Goal: Information Seeking & Learning: Learn about a topic

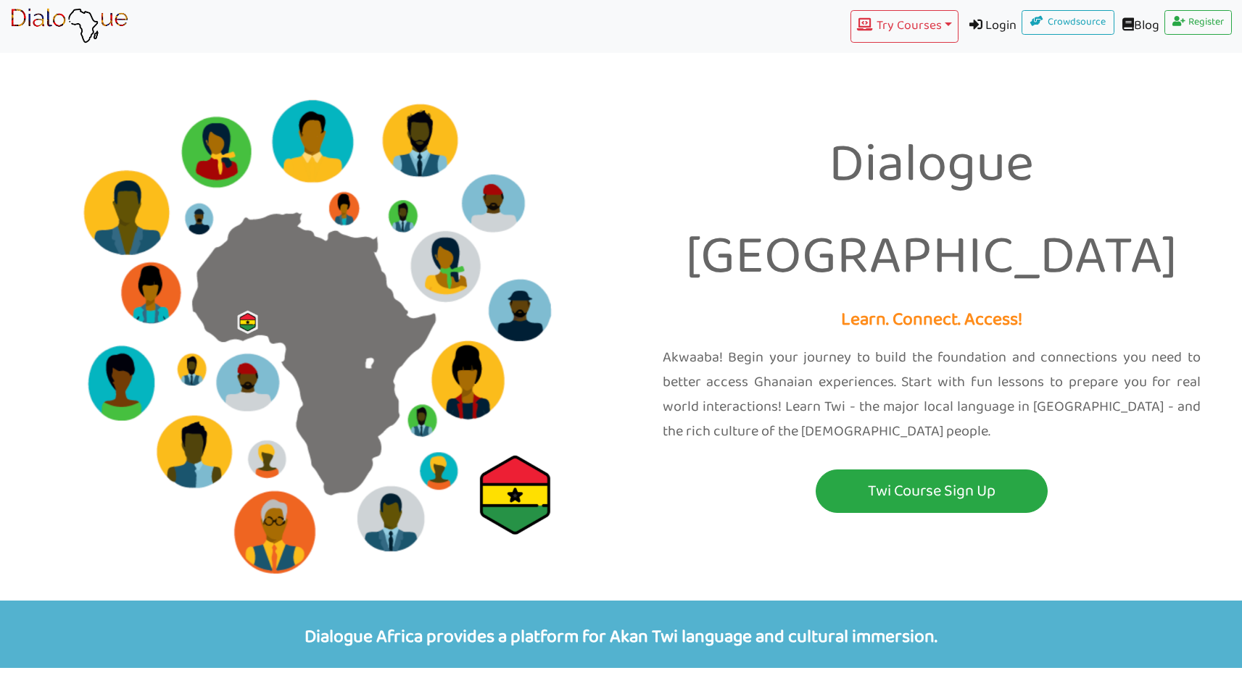
scroll to position [28, 0]
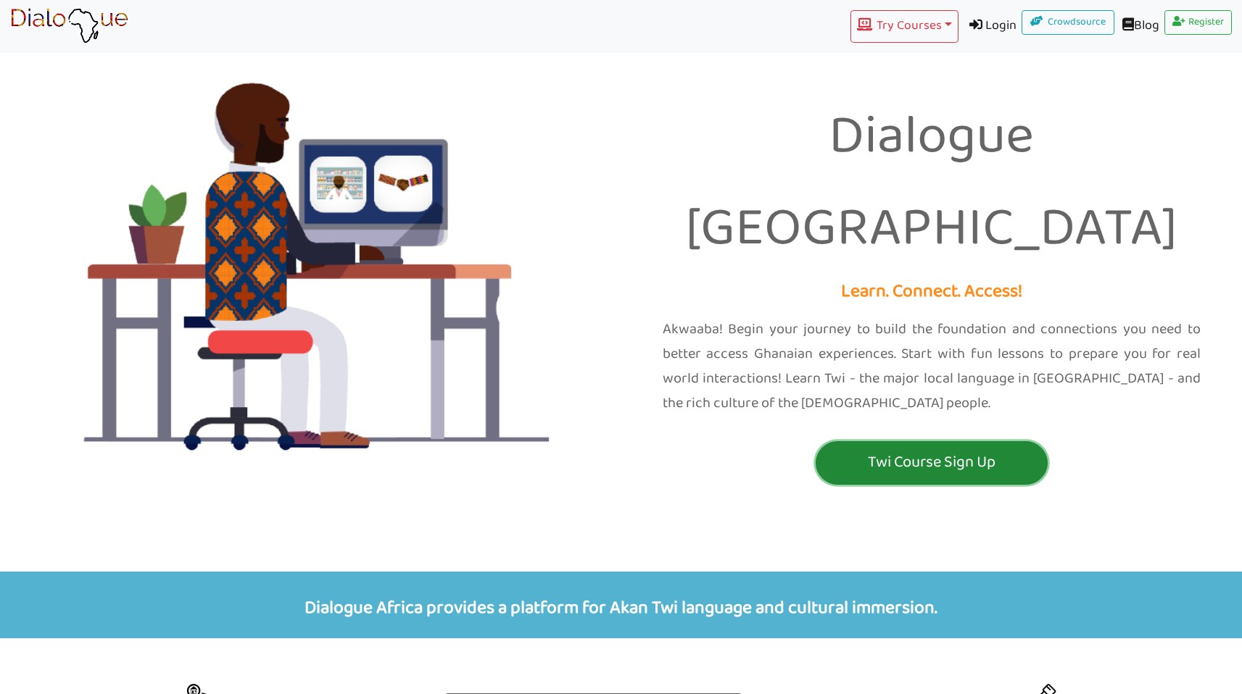
click at [944, 449] on p "Twi Course Sign Up" at bounding box center [931, 462] width 225 height 27
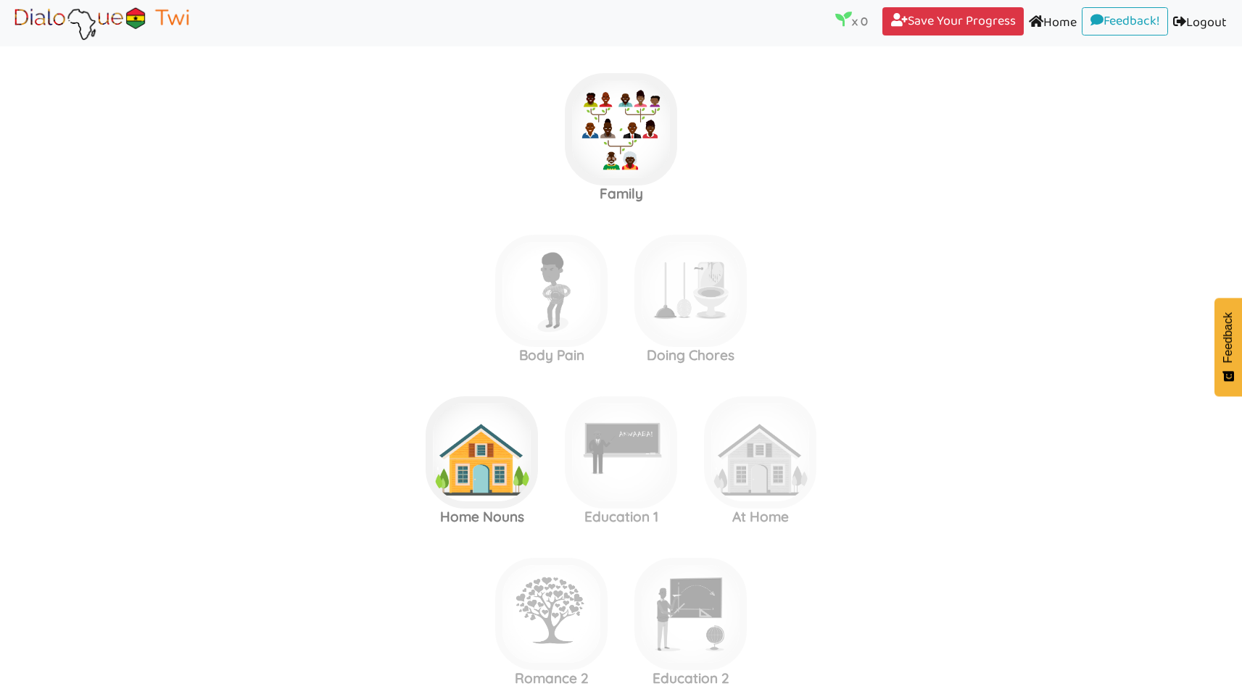
scroll to position [2571, 0]
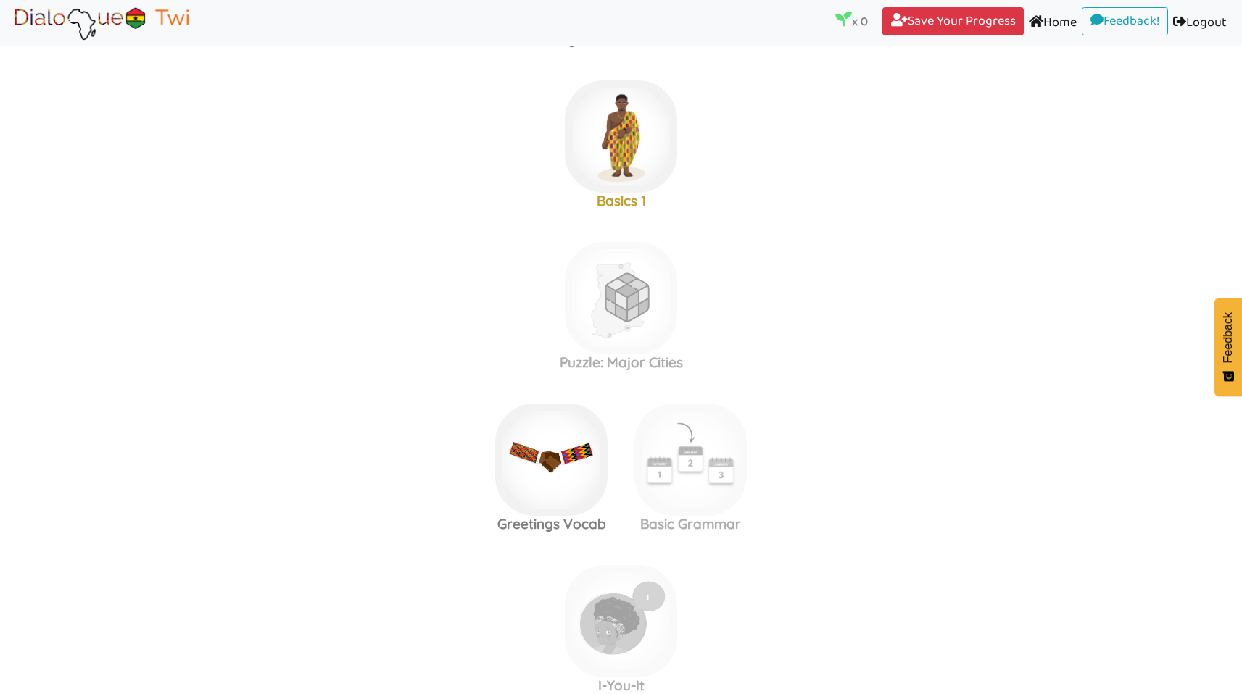
scroll to position [342, 0]
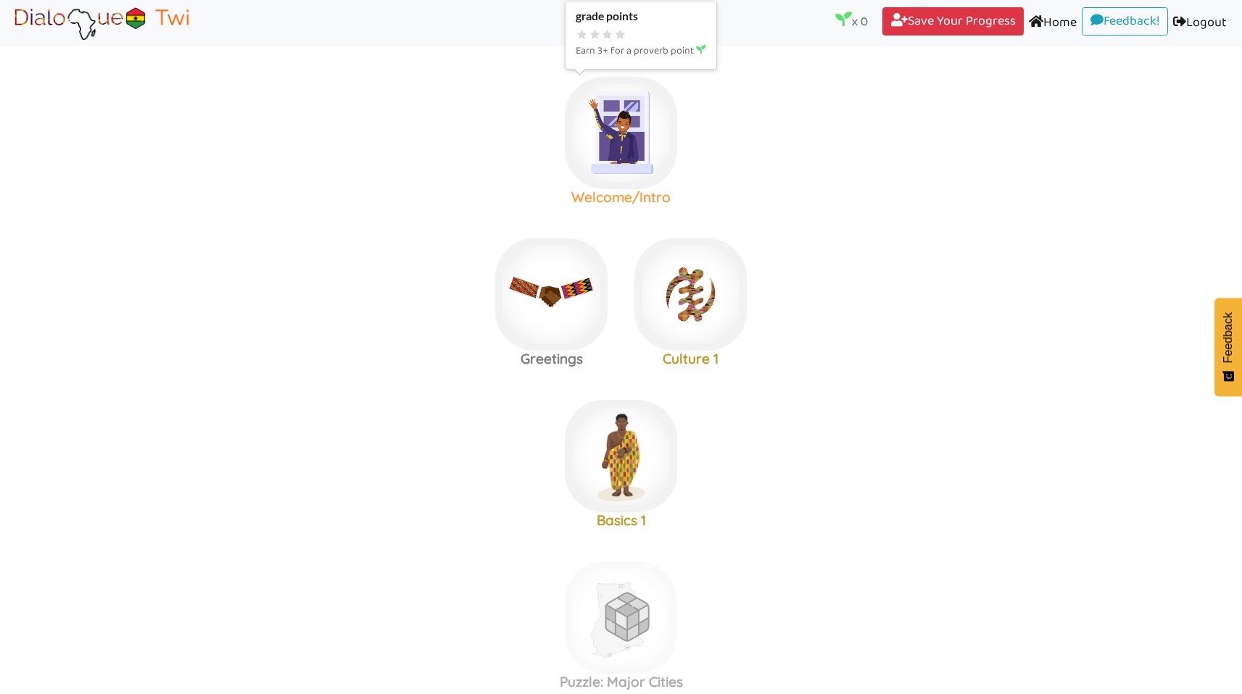
click at [630, 135] on img at bounding box center [621, 133] width 112 height 112
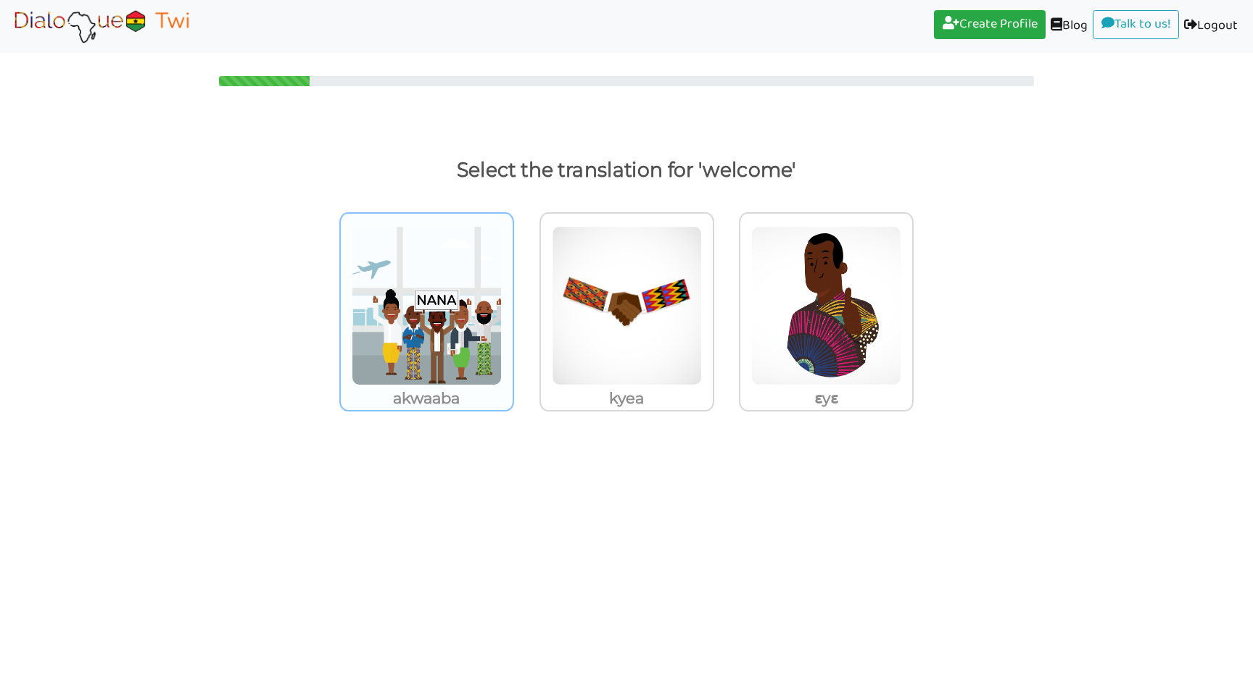
click at [446, 330] on img at bounding box center [427, 305] width 150 height 159
click at [512, 302] on input "akwaaba" at bounding box center [517, 296] width 11 height 11
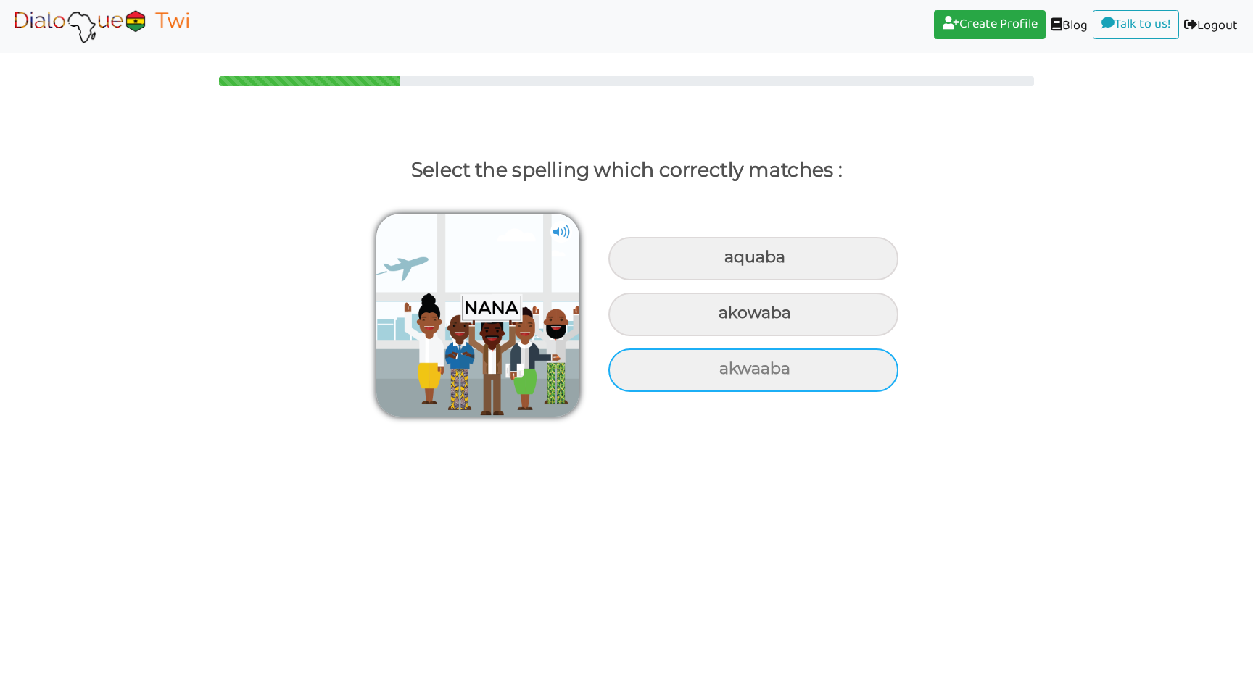
click at [776, 367] on div "akwaaba" at bounding box center [753, 370] width 290 height 43
click at [726, 367] on input "akwaaba" at bounding box center [720, 369] width 9 height 9
radio input "true"
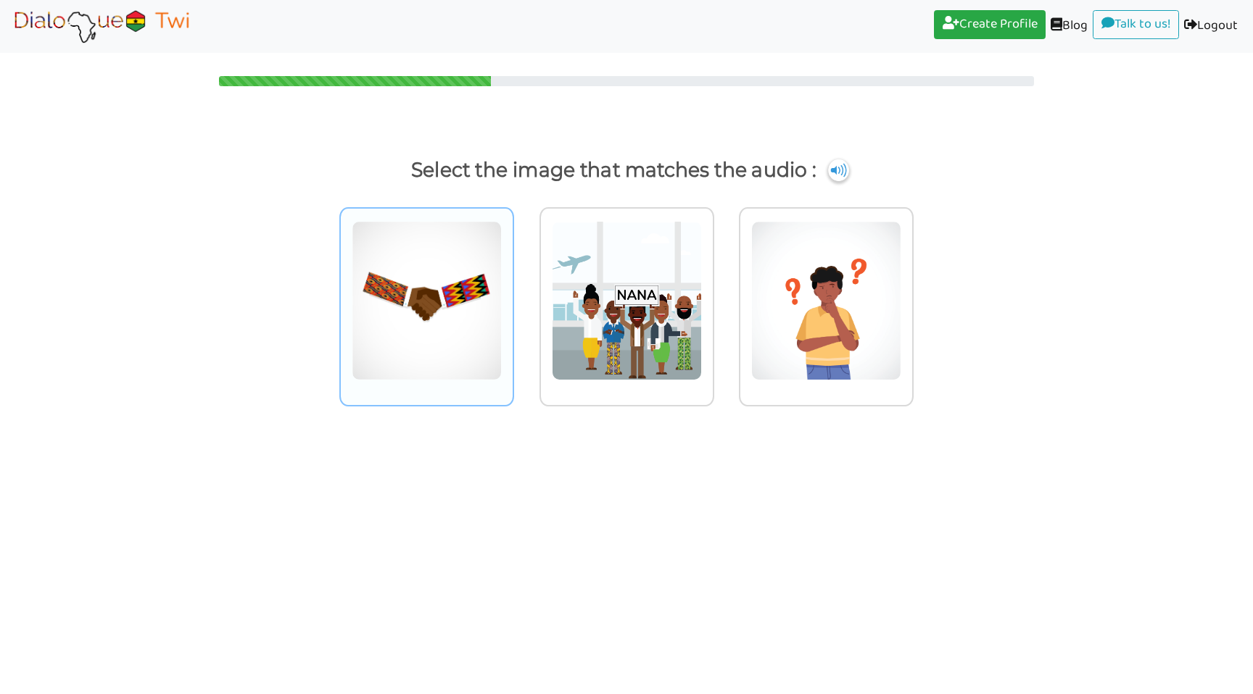
click at [439, 291] on img at bounding box center [427, 300] width 150 height 159
click at [512, 291] on input "radio" at bounding box center [517, 291] width 11 height 11
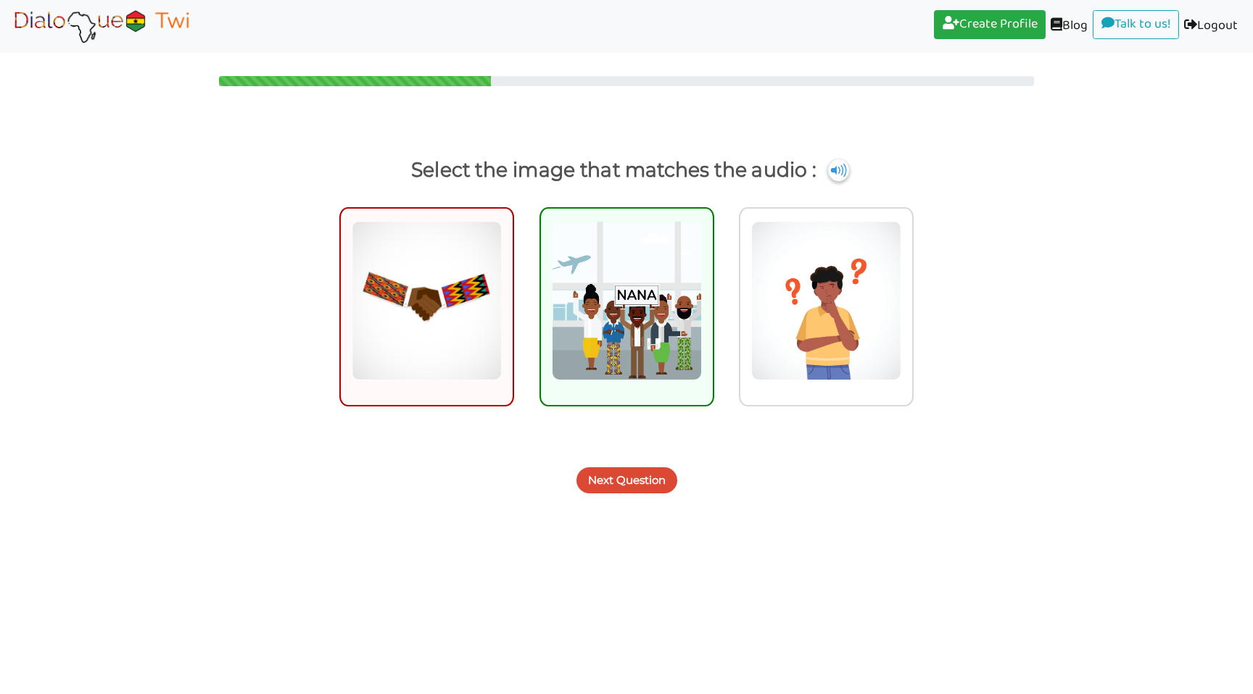
click at [645, 280] on img at bounding box center [627, 300] width 150 height 159
click at [713, 286] on input "radio" at bounding box center [718, 291] width 11 height 11
click at [627, 476] on button "Next Question" at bounding box center [626, 481] width 101 height 26
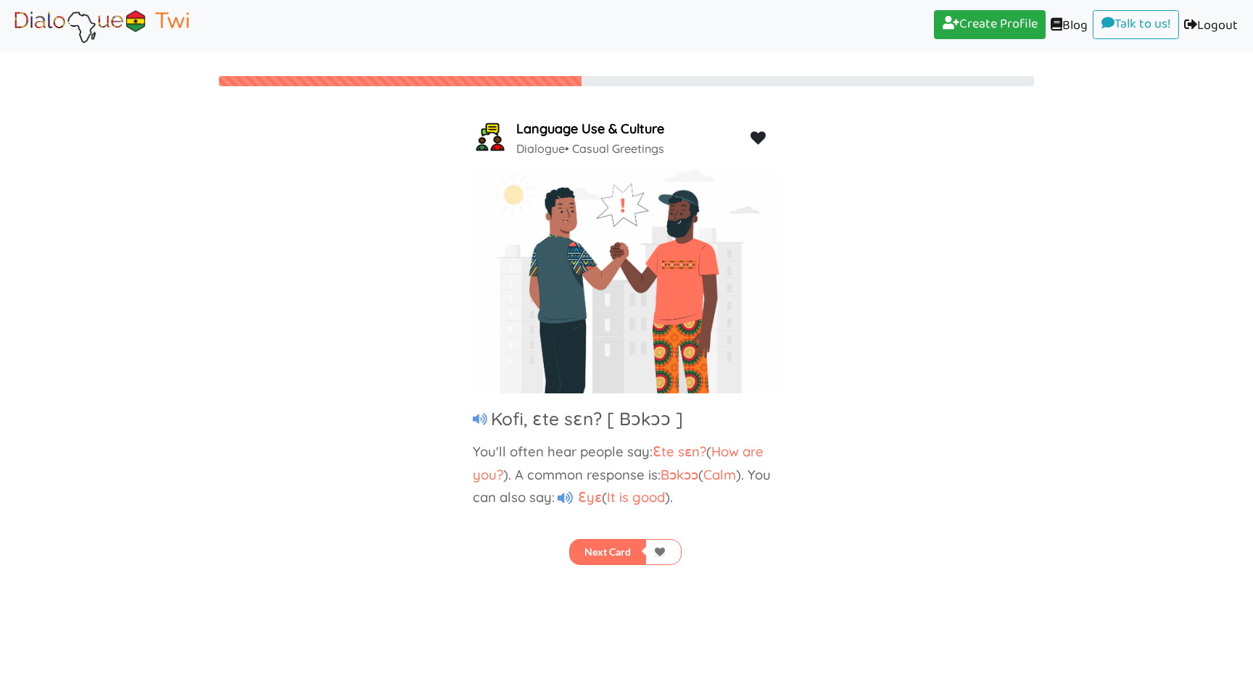
click at [573, 501] on icon at bounding box center [564, 498] width 15 height 14
click at [478, 417] on icon at bounding box center [480, 419] width 14 height 13
click at [567, 503] on icon at bounding box center [564, 498] width 15 height 14
click at [673, 549] on link at bounding box center [663, 552] width 36 height 26
click at [623, 550] on button "Next Card" at bounding box center [607, 552] width 77 height 26
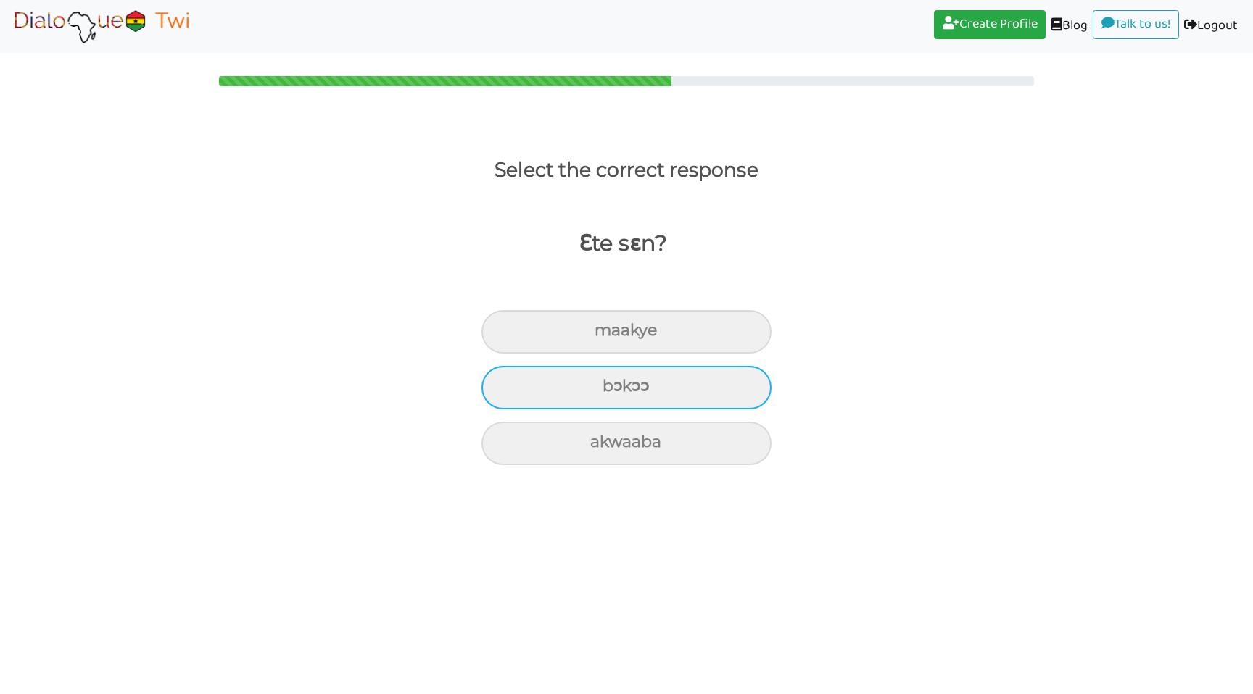
click at [647, 399] on div "bɔkɔɔ" at bounding box center [626, 387] width 290 height 43
click at [613, 391] on input "bɔkɔɔ" at bounding box center [608, 386] width 9 height 9
radio input "true"
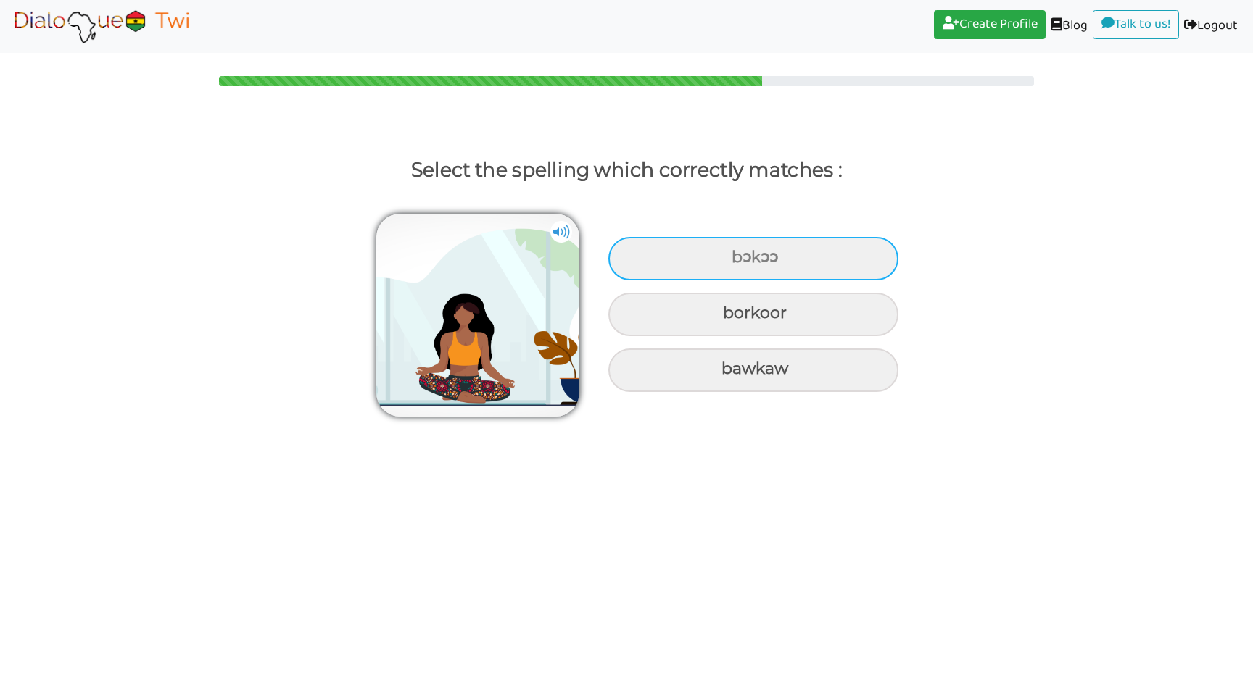
click at [837, 254] on div "bɔkɔɔ" at bounding box center [753, 258] width 290 height 43
click at [738, 254] on input "bɔkɔɔ" at bounding box center [733, 257] width 9 height 9
radio input "true"
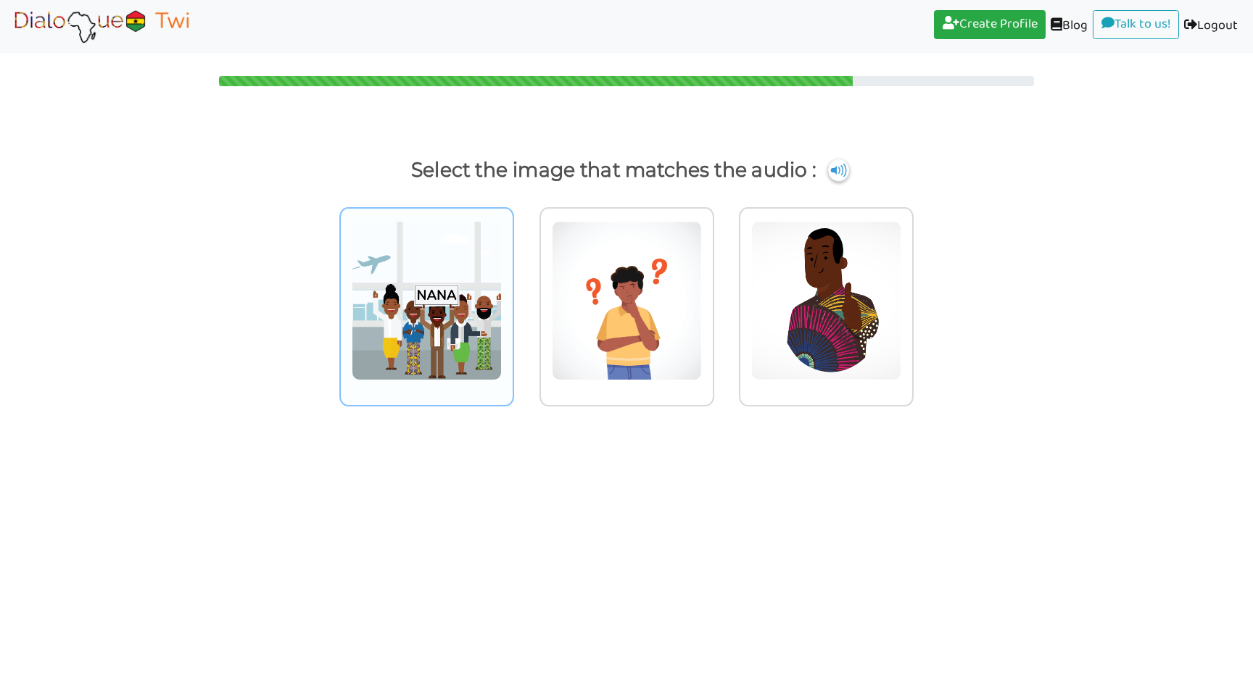
click at [452, 275] on img at bounding box center [427, 300] width 150 height 159
click at [512, 286] on input "radio" at bounding box center [517, 291] width 11 height 11
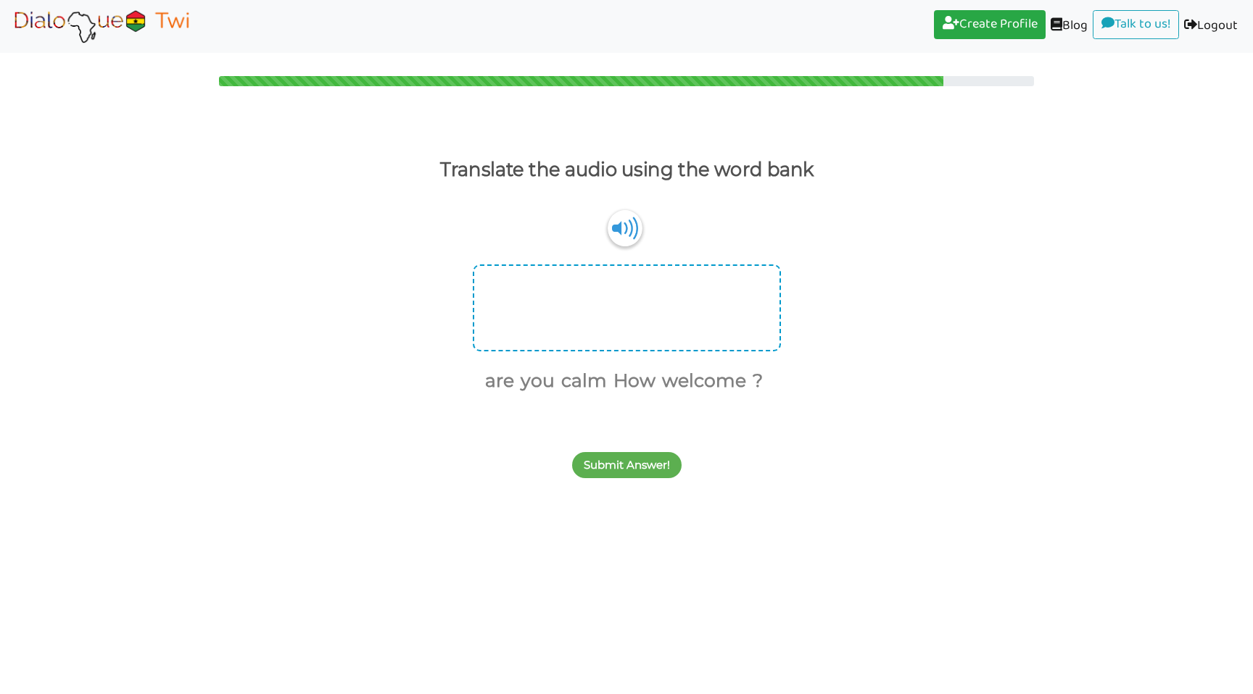
click at [621, 307] on div at bounding box center [627, 308] width 308 height 87
click at [599, 290] on div at bounding box center [627, 308] width 308 height 87
click at [624, 226] on img at bounding box center [624, 227] width 35 height 37
click at [625, 318] on div at bounding box center [627, 308] width 308 height 87
click at [638, 386] on button "How" at bounding box center [631, 382] width 47 height 28
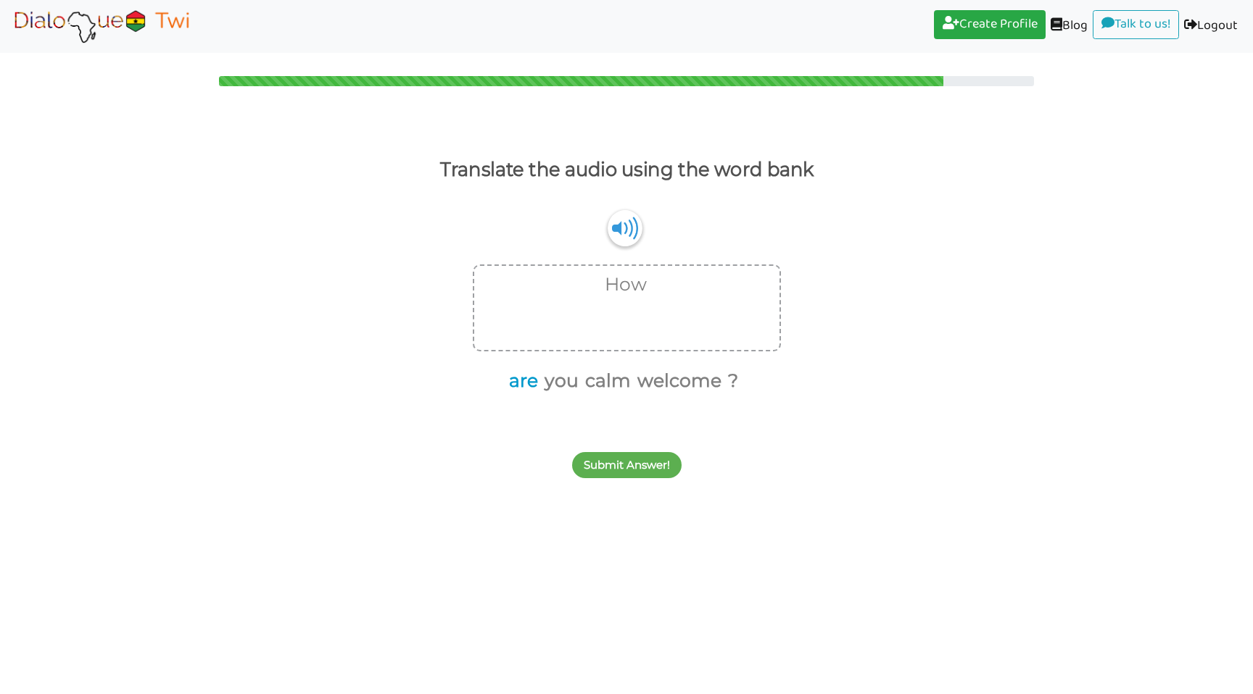
click at [525, 385] on button "are" at bounding box center [521, 382] width 34 height 28
click at [549, 383] on button "you" at bounding box center [541, 382] width 39 height 28
click at [691, 374] on button "?" at bounding box center [692, 382] width 15 height 28
click at [615, 468] on button "Submit Answer!" at bounding box center [626, 465] width 109 height 26
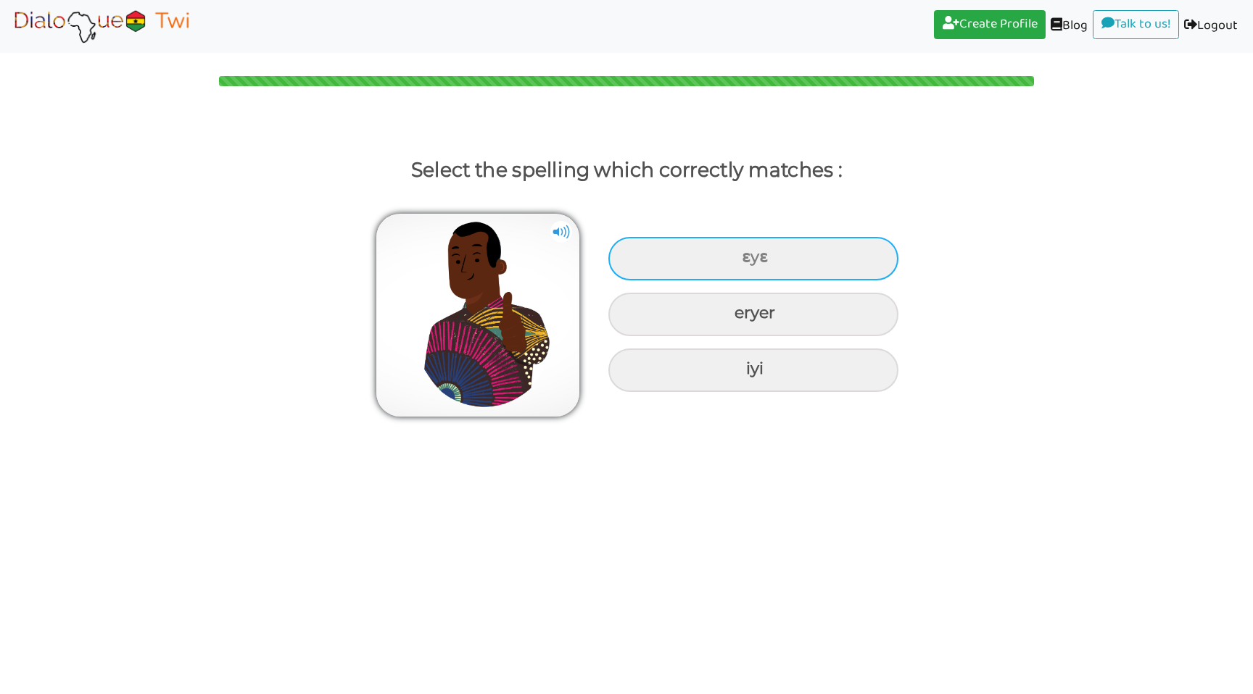
click at [838, 252] on div "ɛyɛ" at bounding box center [753, 258] width 290 height 43
click at [748, 253] on input "ɛyɛ" at bounding box center [743, 257] width 9 height 9
radio input "true"
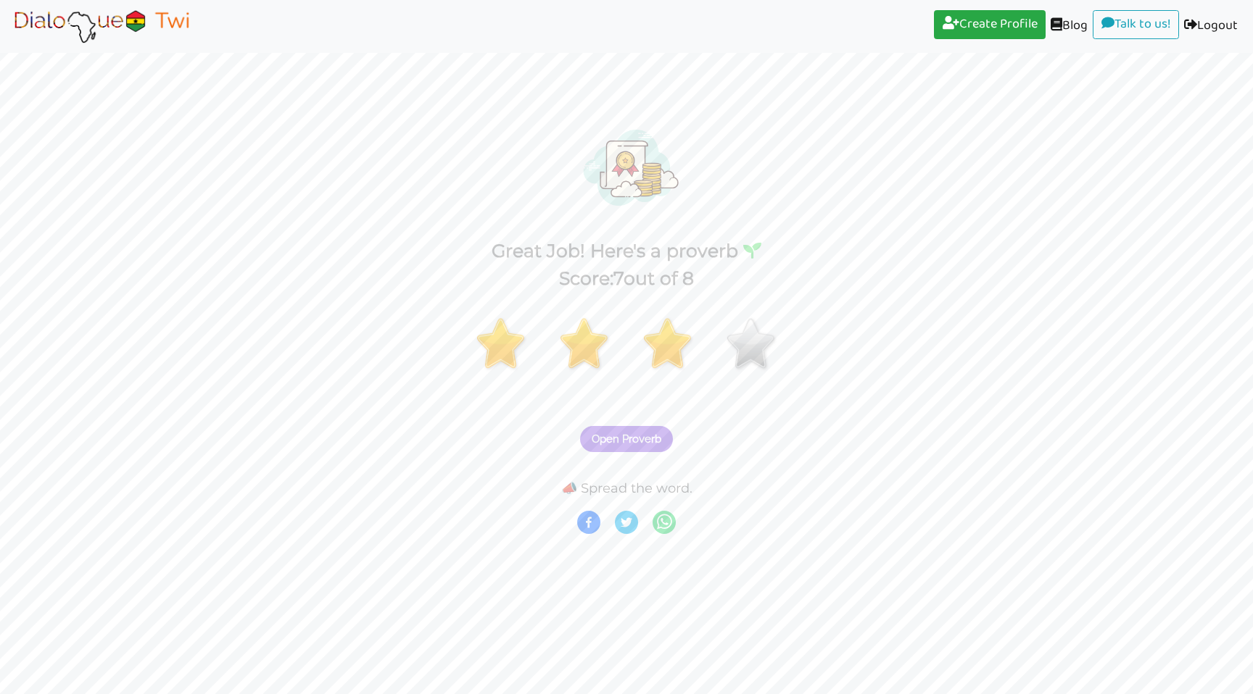
click at [642, 439] on span "Open Proverb" at bounding box center [627, 439] width 70 height 13
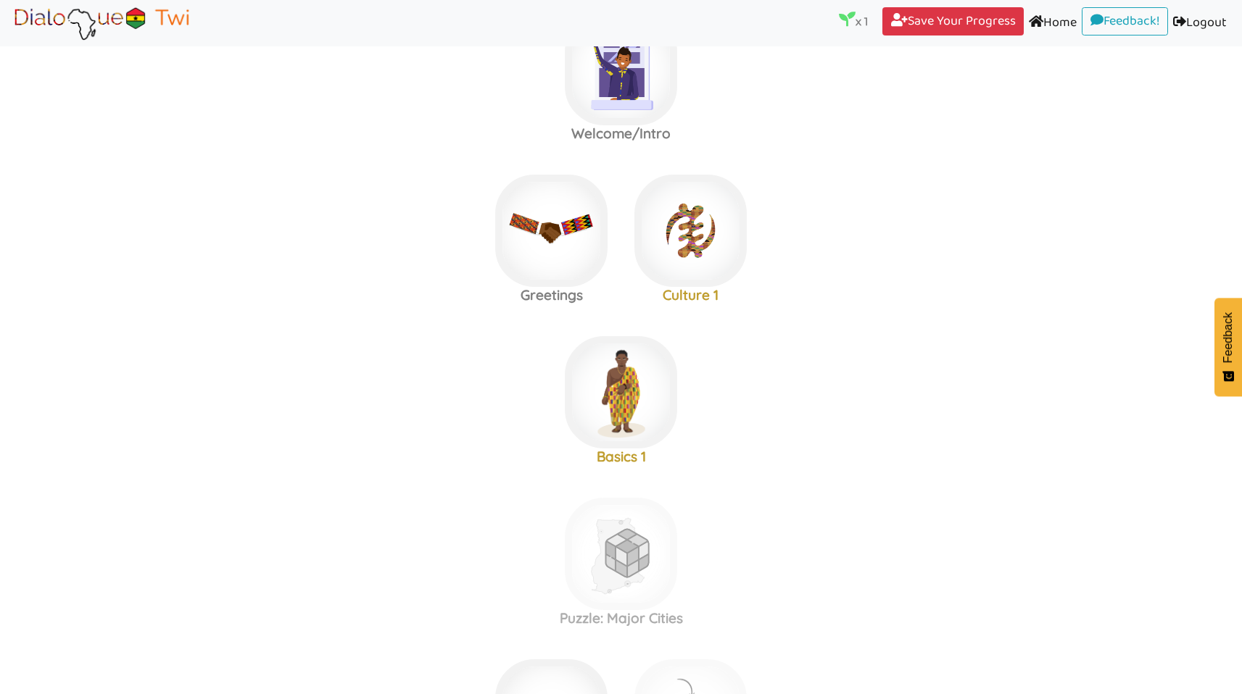
scroll to position [65, 0]
click at [699, 252] on img at bounding box center [690, 229] width 112 height 112
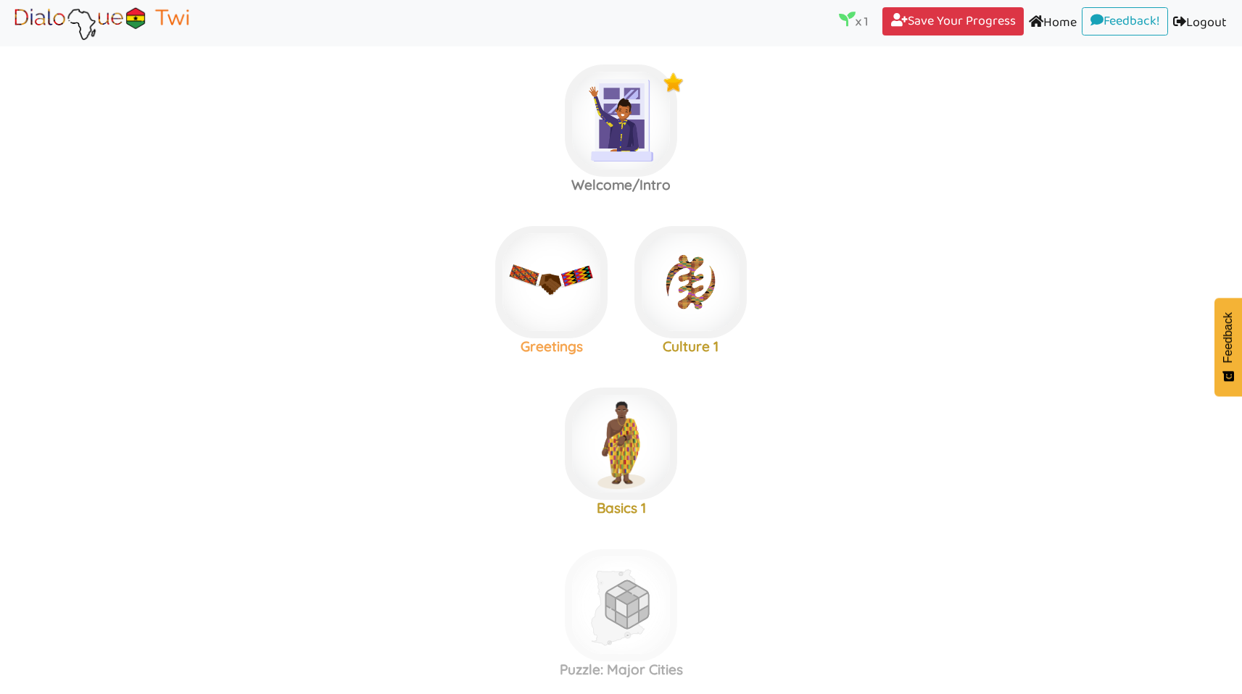
scroll to position [12, 0]
click at [571, 289] on img at bounding box center [551, 283] width 112 height 112
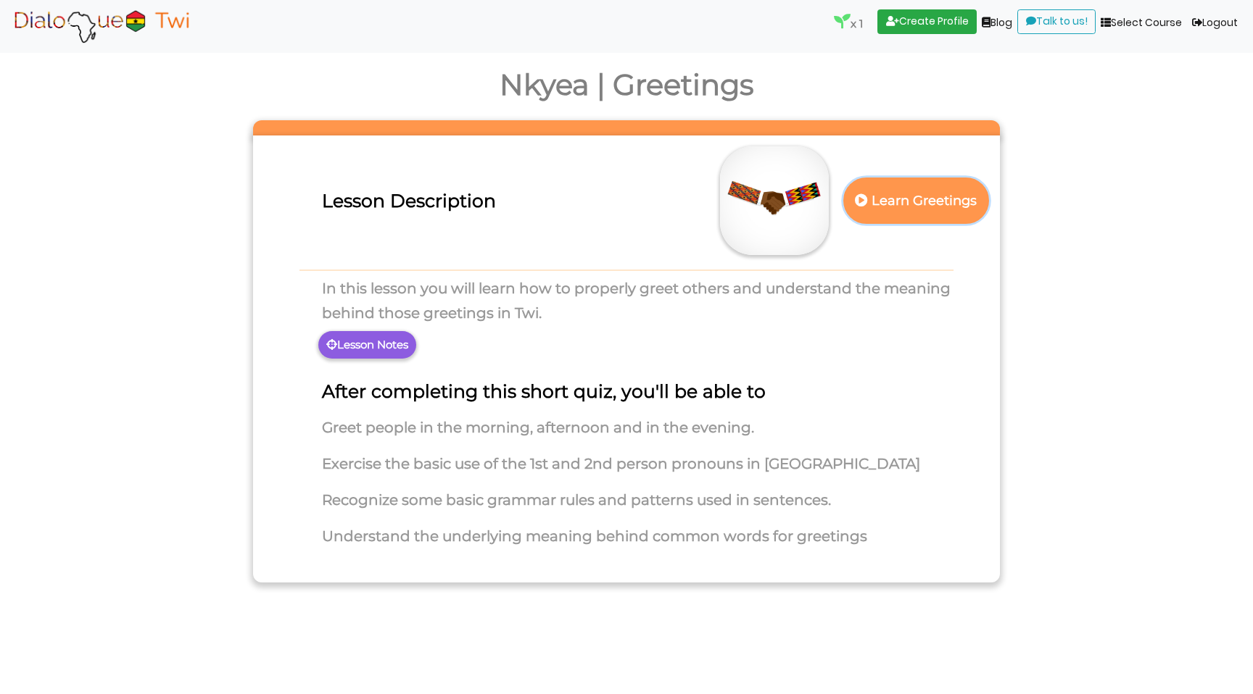
click at [942, 197] on p "Learn Greetings" at bounding box center [916, 201] width 128 height 36
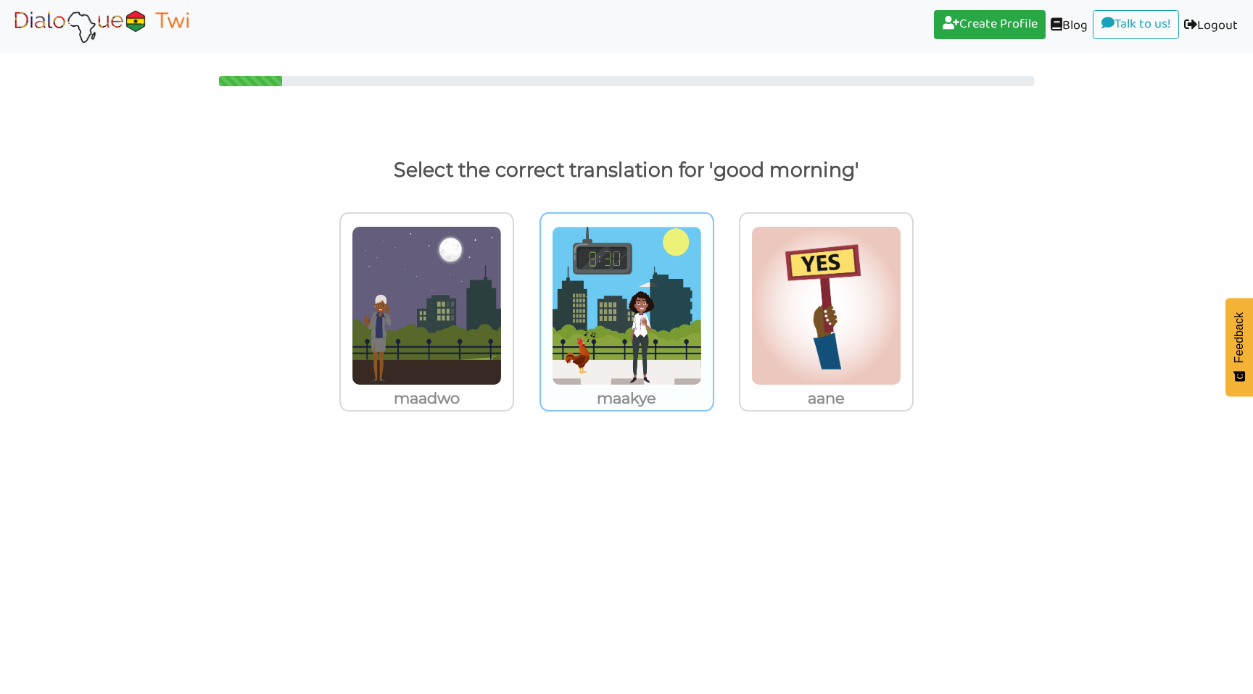
click at [613, 265] on img at bounding box center [627, 305] width 150 height 159
click at [713, 291] on input "maakye" at bounding box center [718, 296] width 11 height 11
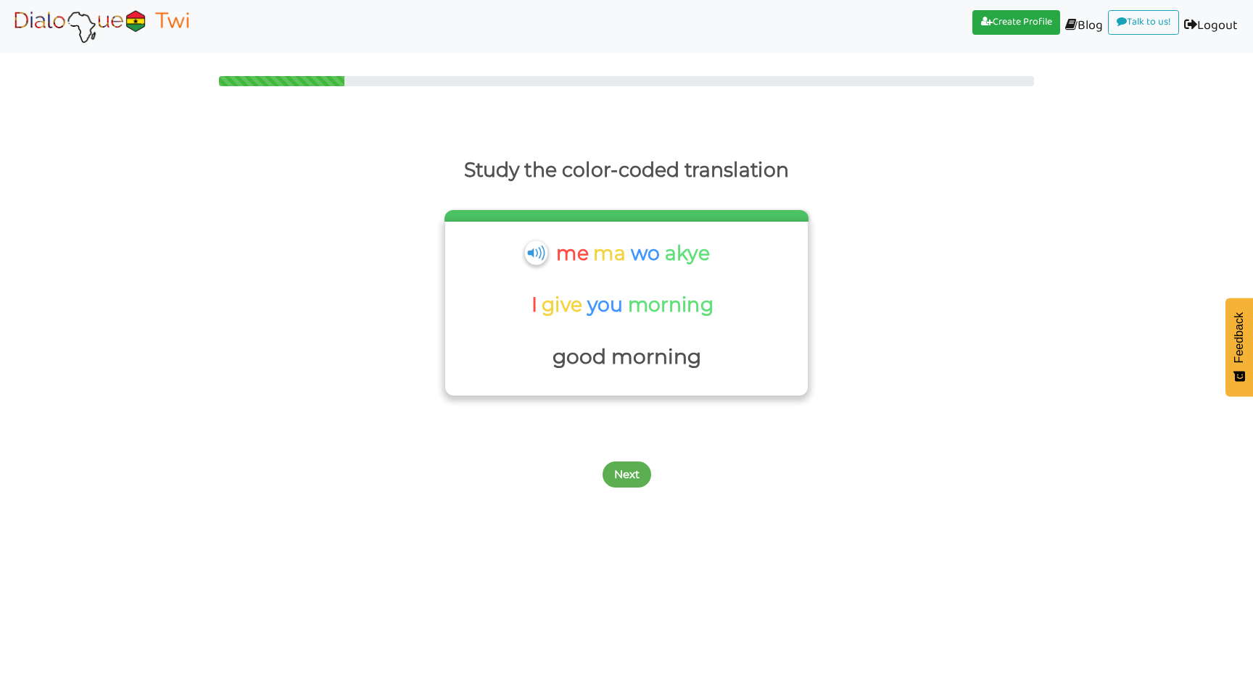
click at [537, 251] on img at bounding box center [535, 253] width 22 height 24
click at [633, 472] on button "Next" at bounding box center [626, 475] width 49 height 26
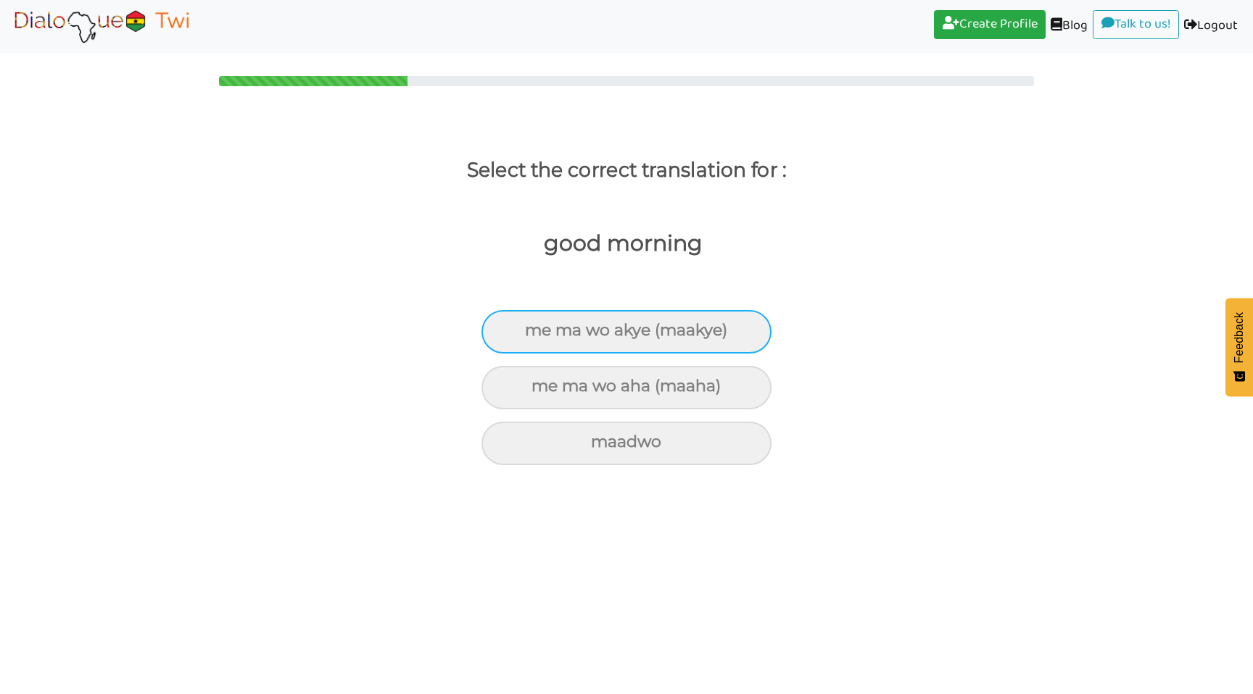
click at [622, 327] on div "me ma wo akye (maakye)" at bounding box center [626, 331] width 290 height 43
click at [536, 327] on input "me ma wo akye (maakye)" at bounding box center [530, 330] width 9 height 9
radio input "true"
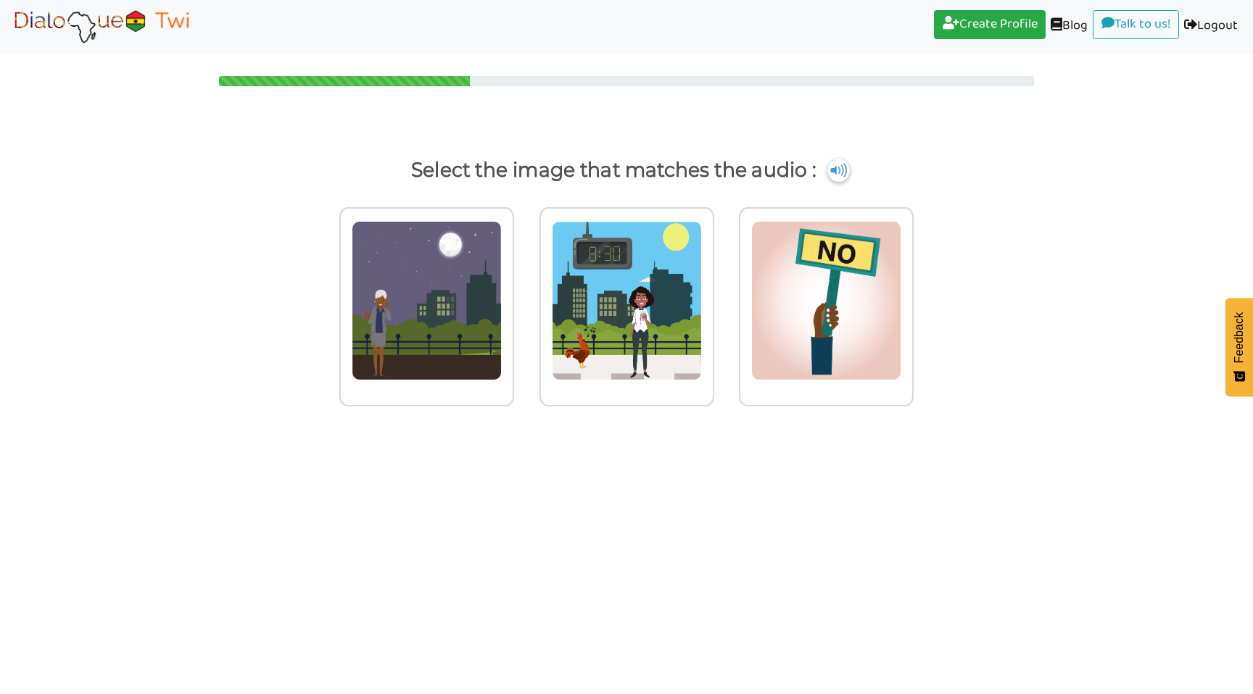
click at [834, 173] on img at bounding box center [838, 170] width 22 height 23
click at [639, 323] on img at bounding box center [627, 300] width 150 height 159
click at [713, 297] on input "radio" at bounding box center [718, 291] width 11 height 11
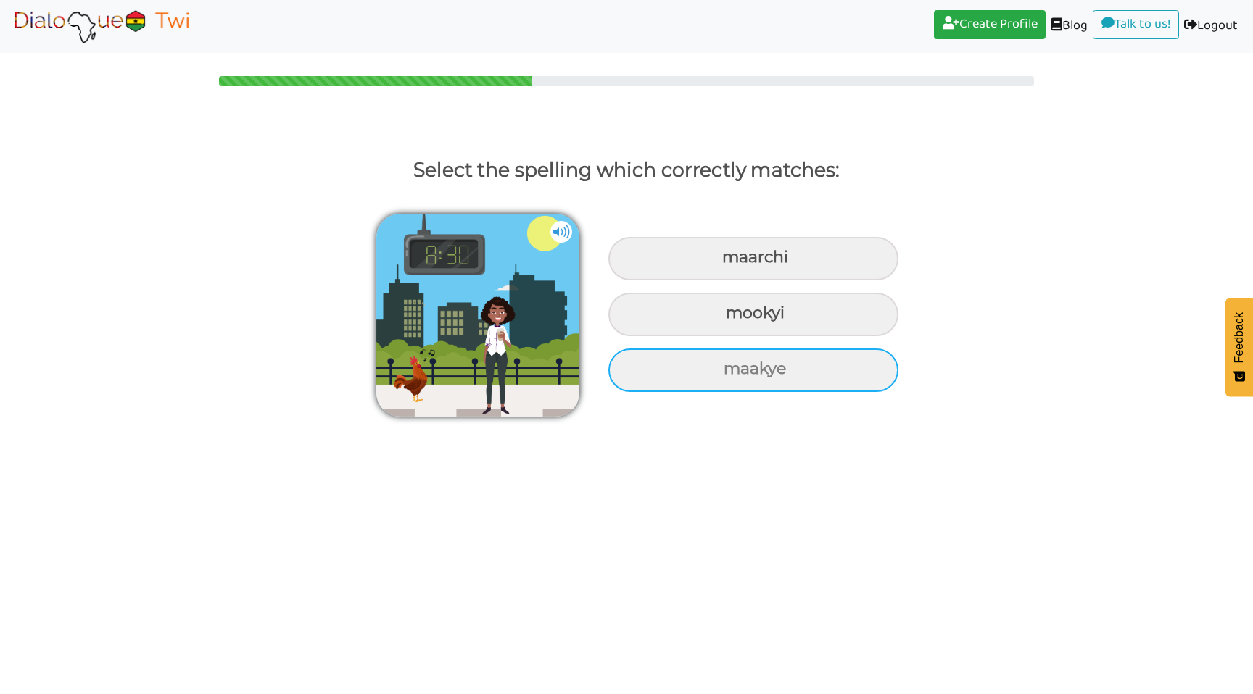
click at [765, 371] on div "maakye" at bounding box center [753, 370] width 290 height 43
click at [730, 371] on input "maakye" at bounding box center [725, 369] width 9 height 9
radio input "true"
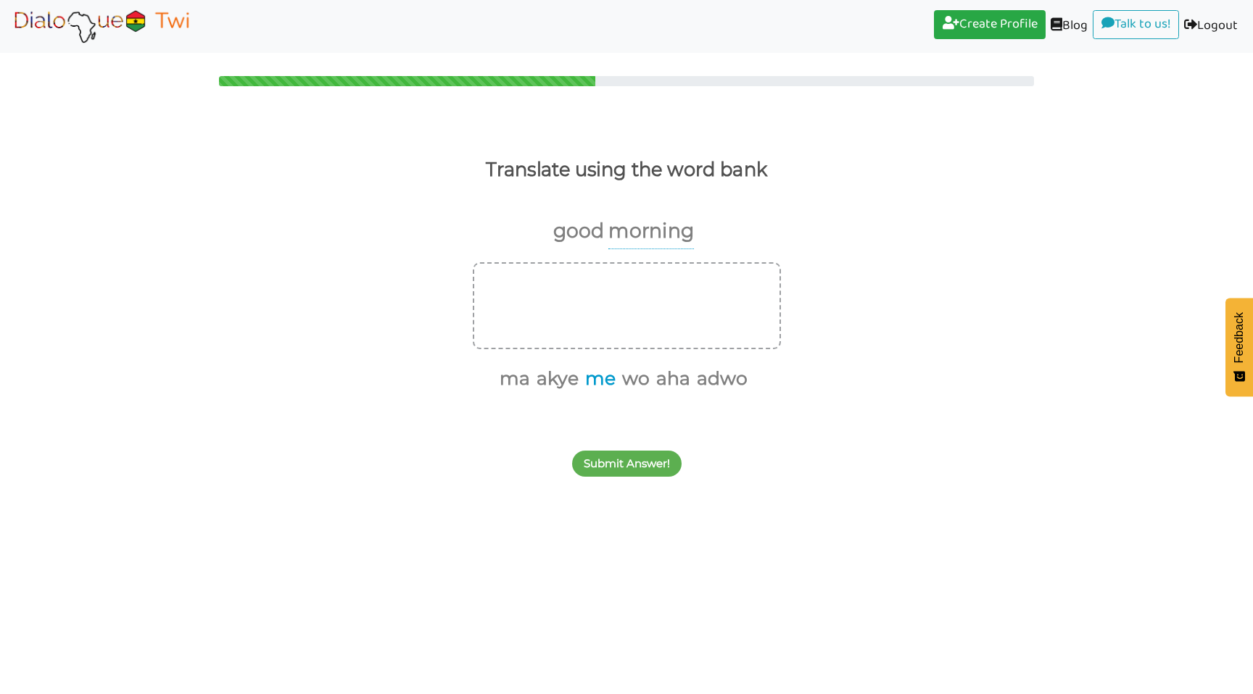
click at [595, 380] on button "me" at bounding box center [598, 379] width 36 height 28
click at [533, 380] on button "ma" at bounding box center [531, 379] width 36 height 28
click at [602, 381] on button "wo" at bounding box center [596, 379] width 33 height 28
click at [574, 386] on button "akye" at bounding box center [572, 379] width 47 height 28
click at [655, 465] on button "Submit Answer!" at bounding box center [626, 464] width 109 height 26
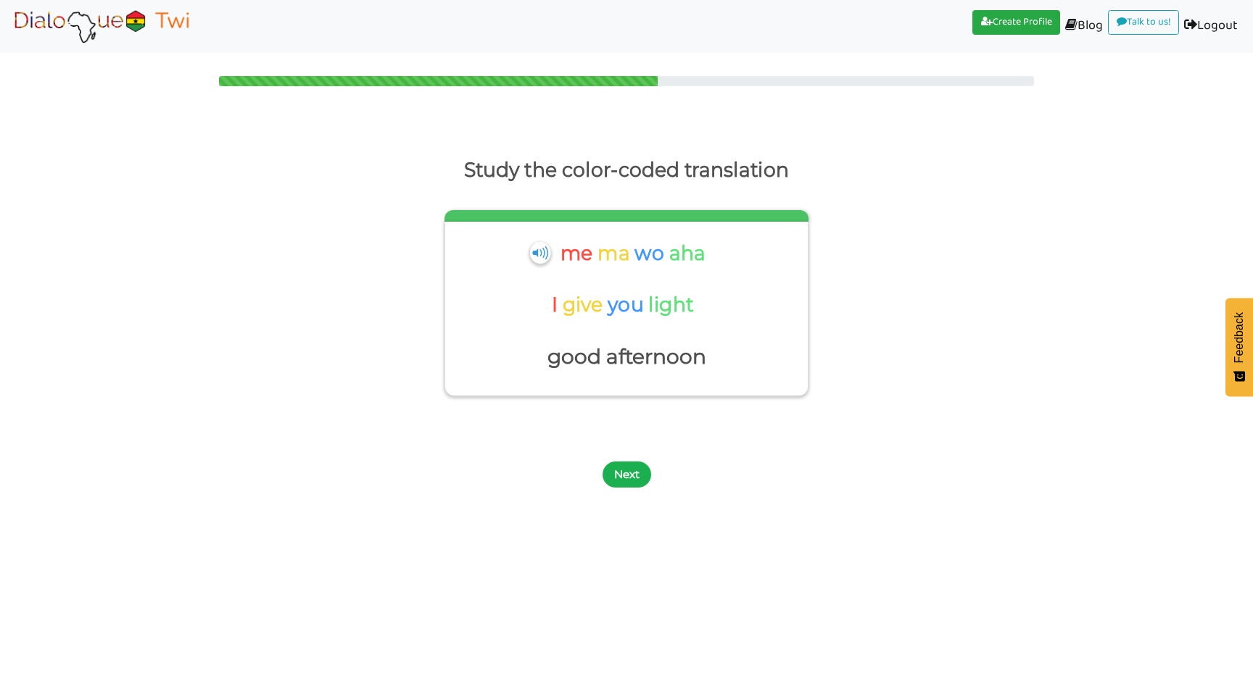
click at [632, 468] on button "Next" at bounding box center [626, 475] width 49 height 26
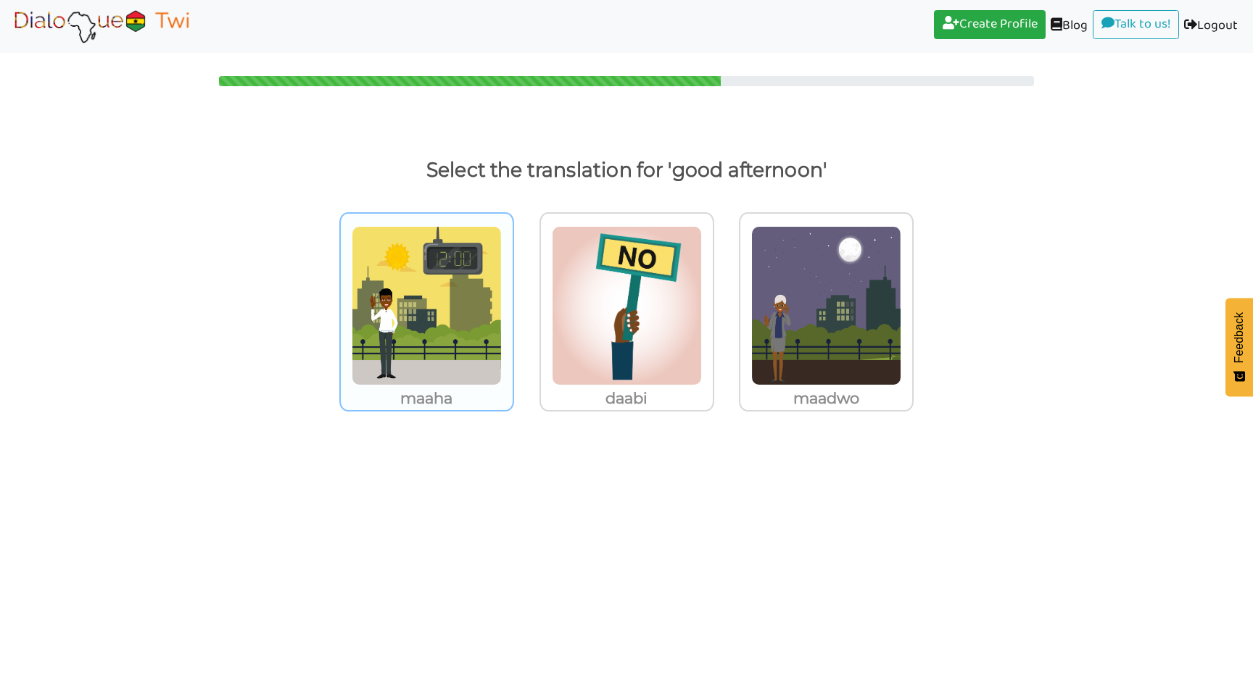
click at [449, 300] on img at bounding box center [427, 305] width 150 height 159
click at [512, 300] on input "maaha" at bounding box center [517, 296] width 11 height 11
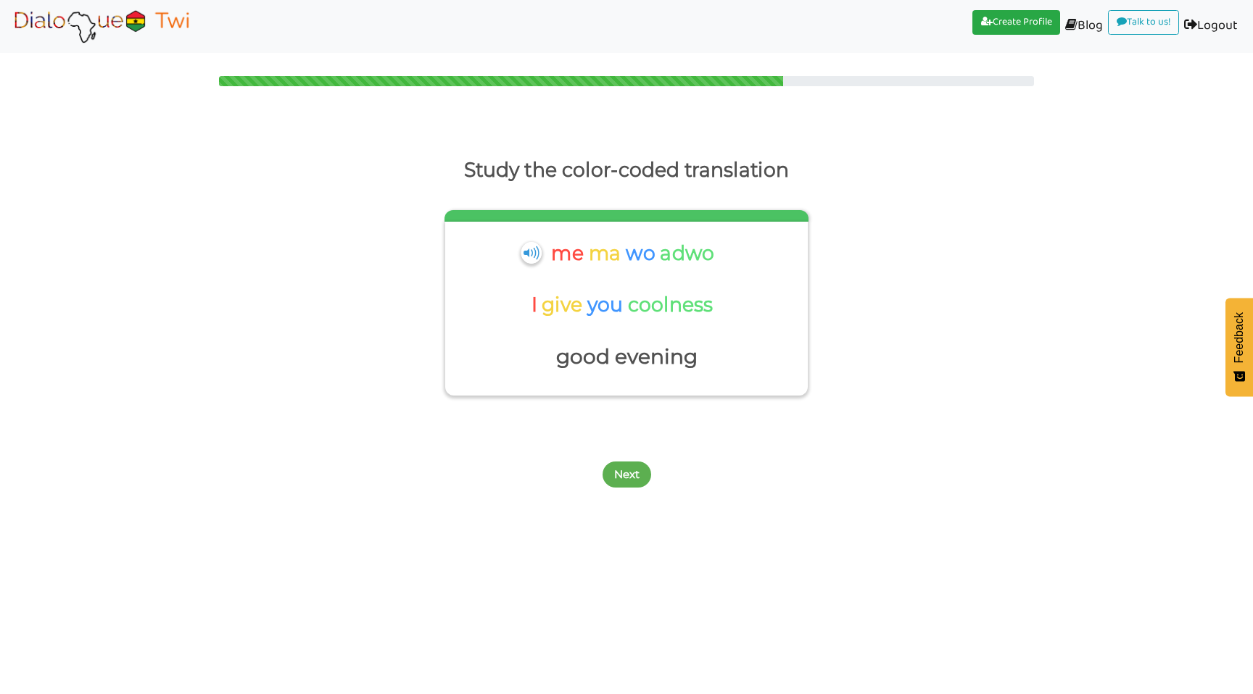
click at [634, 489] on div "Next" at bounding box center [626, 466] width 1253 height 57
click at [636, 476] on button "Next" at bounding box center [626, 475] width 49 height 26
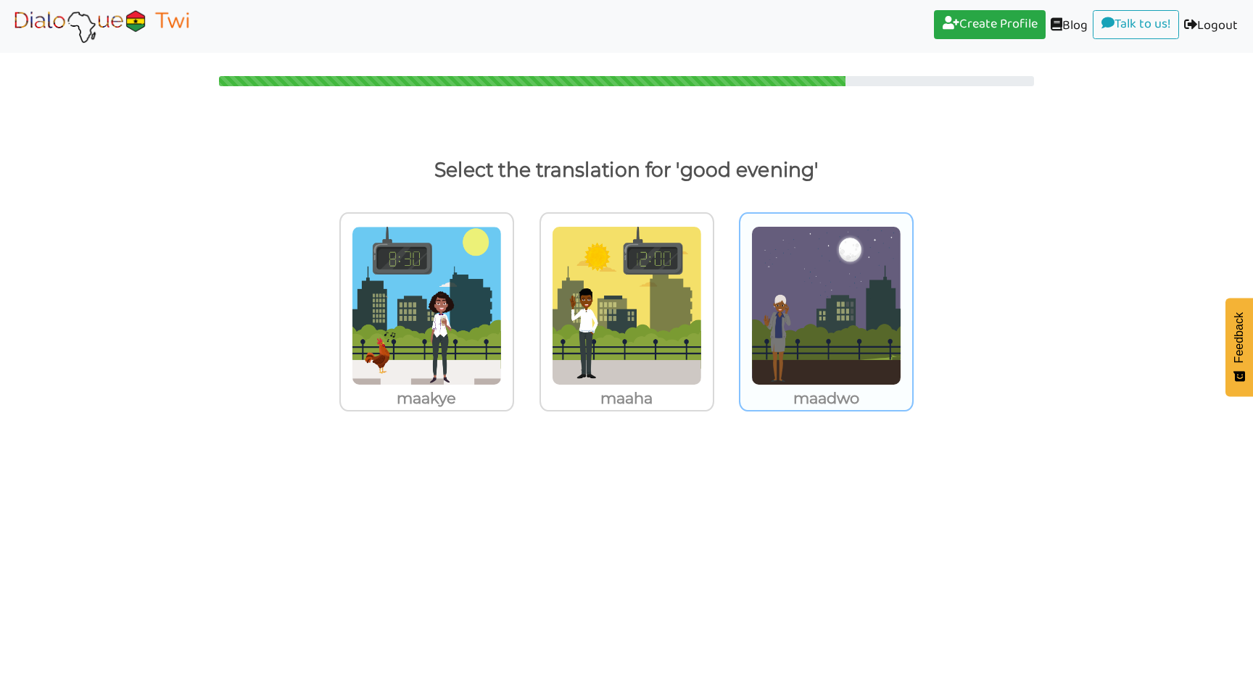
click at [841, 331] on img at bounding box center [826, 305] width 150 height 159
click at [912, 302] on input "maadwo" at bounding box center [917, 296] width 11 height 11
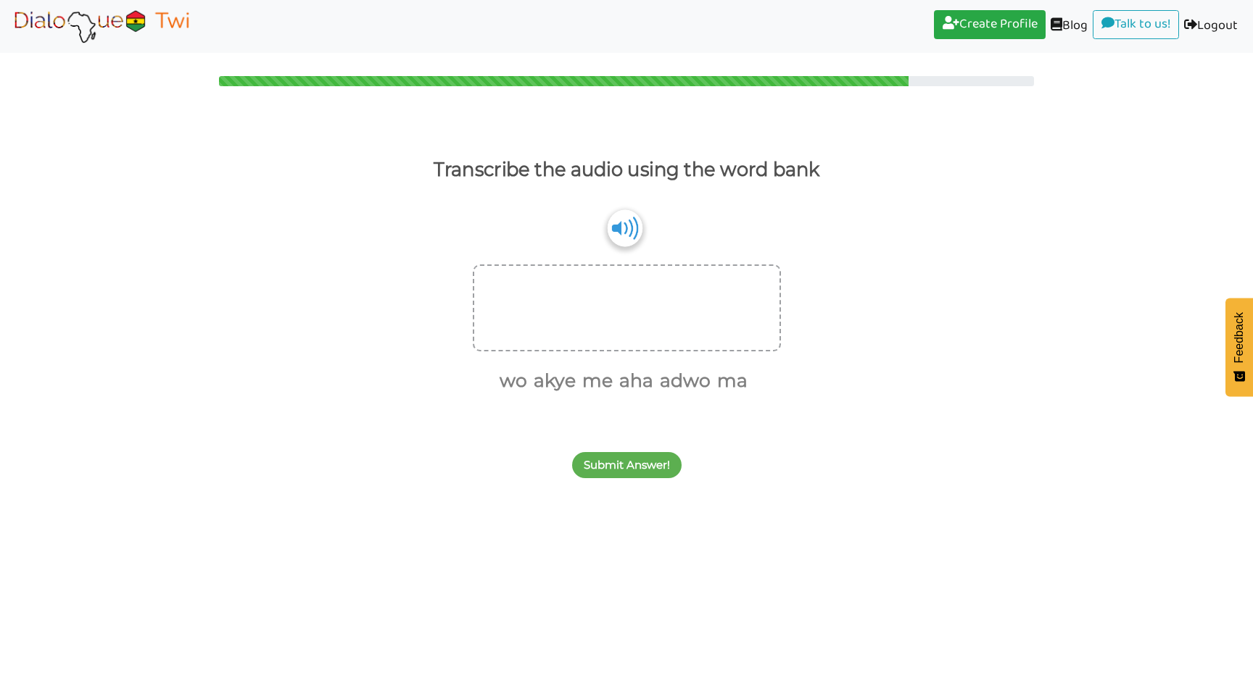
click at [620, 231] on img at bounding box center [624, 227] width 35 height 37
click at [599, 378] on button "me" at bounding box center [595, 382] width 36 height 28
click at [715, 386] on button "ma" at bounding box center [712, 382] width 36 height 28
click at [555, 390] on button "wo" at bounding box center [547, 382] width 33 height 28
click at [576, 383] on button "akye" at bounding box center [572, 382] width 47 height 28
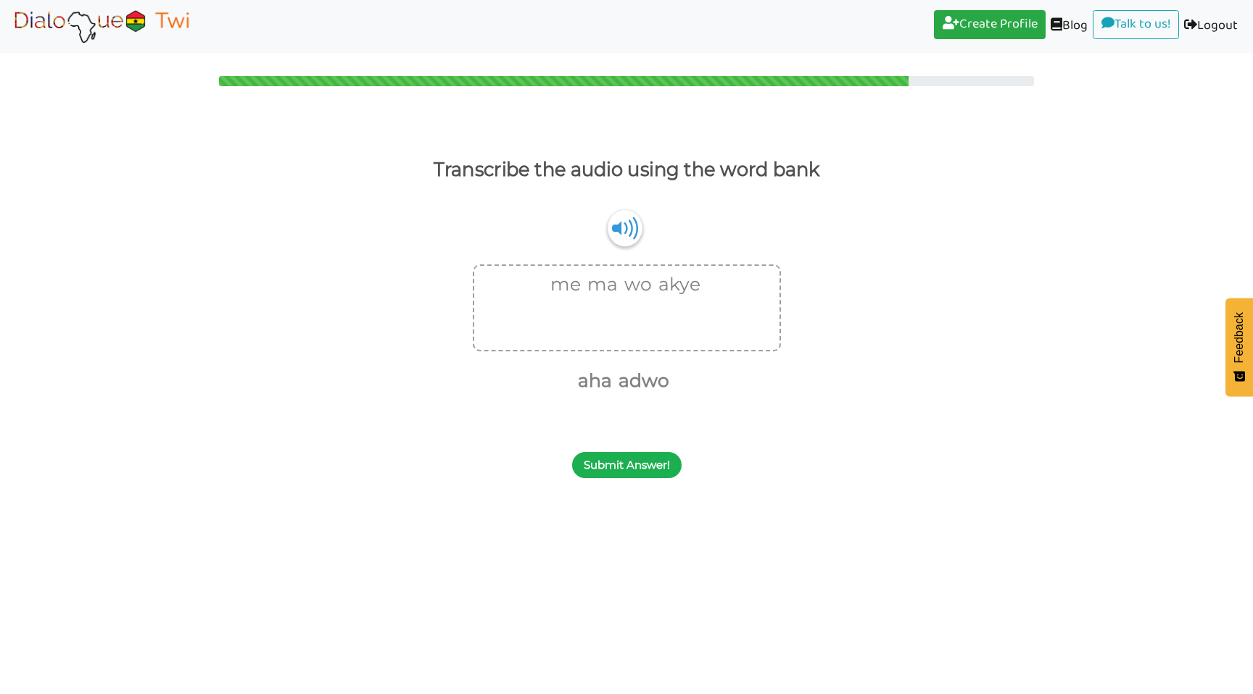
click at [645, 452] on button "Submit Answer!" at bounding box center [626, 465] width 109 height 26
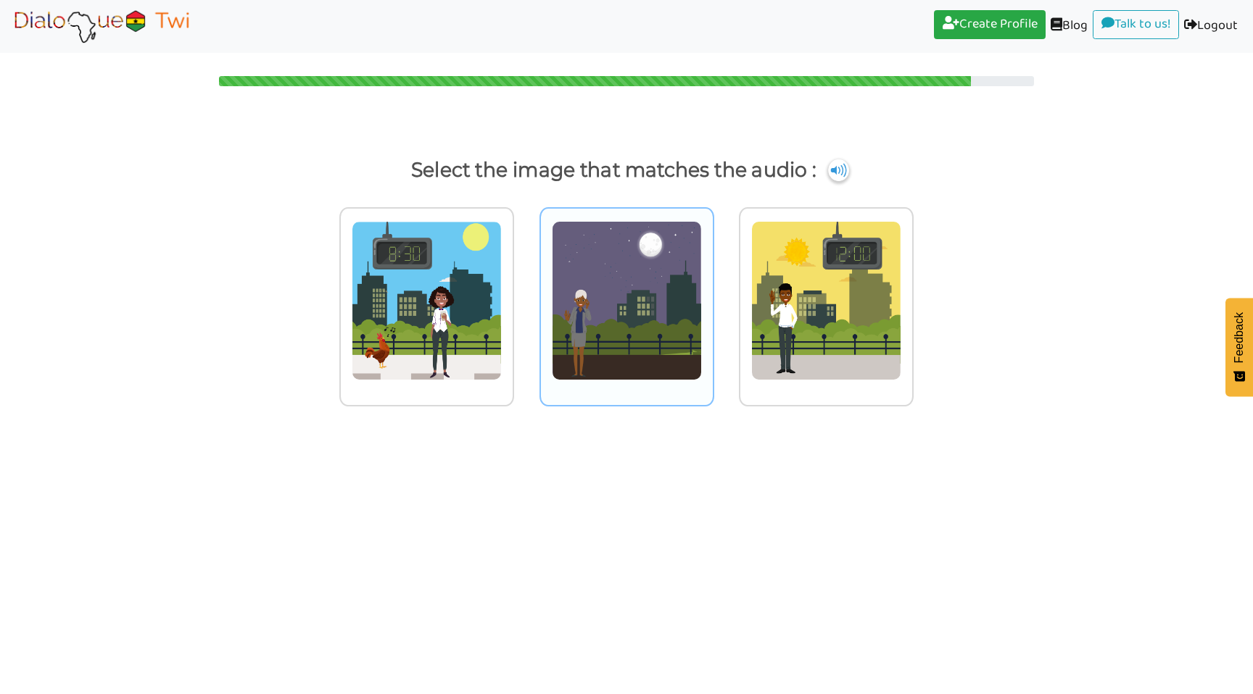
click at [655, 355] on img at bounding box center [627, 300] width 150 height 159
click at [713, 297] on input "radio" at bounding box center [718, 291] width 11 height 11
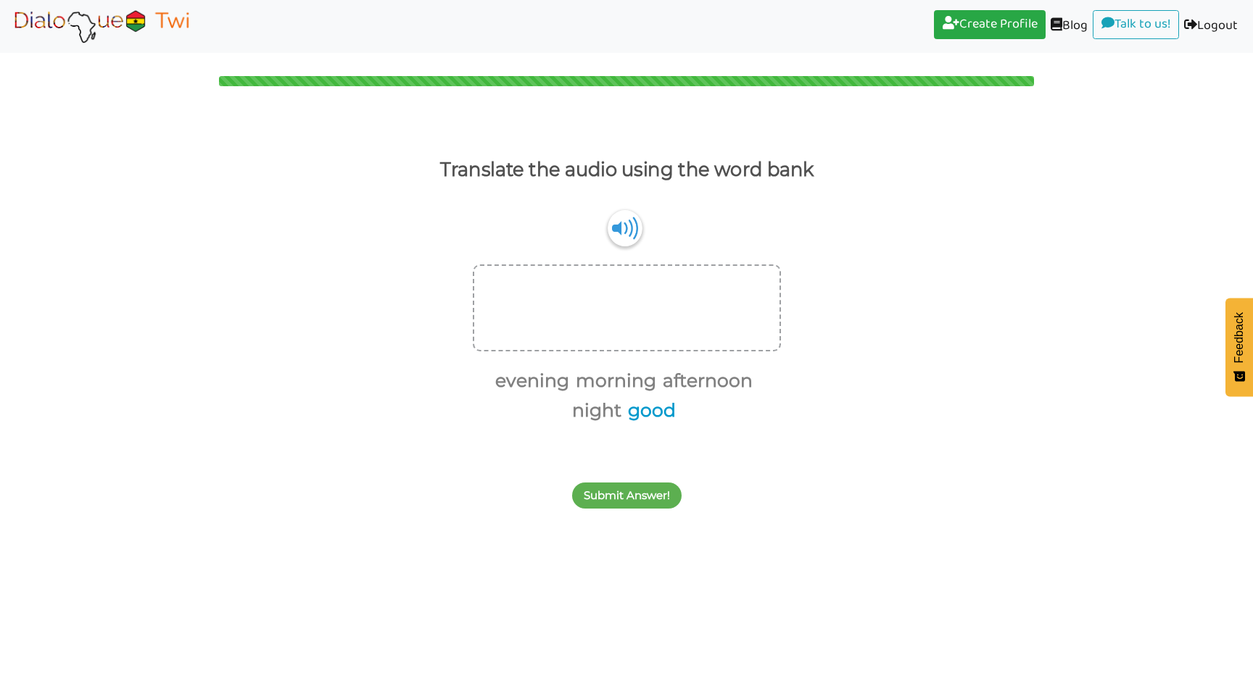
click at [658, 407] on button "good" at bounding box center [649, 411] width 53 height 28
click at [623, 380] on button "morning" at bounding box center [613, 382] width 86 height 28
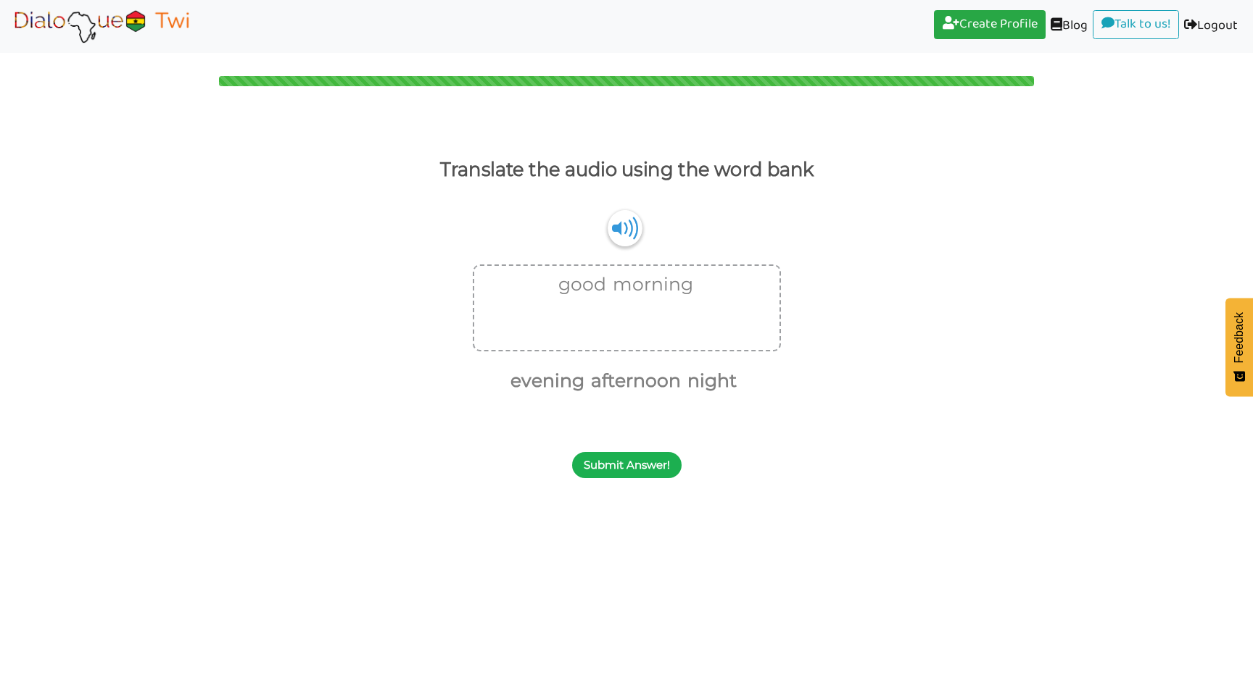
click at [653, 463] on button "Submit Answer!" at bounding box center [626, 465] width 109 height 26
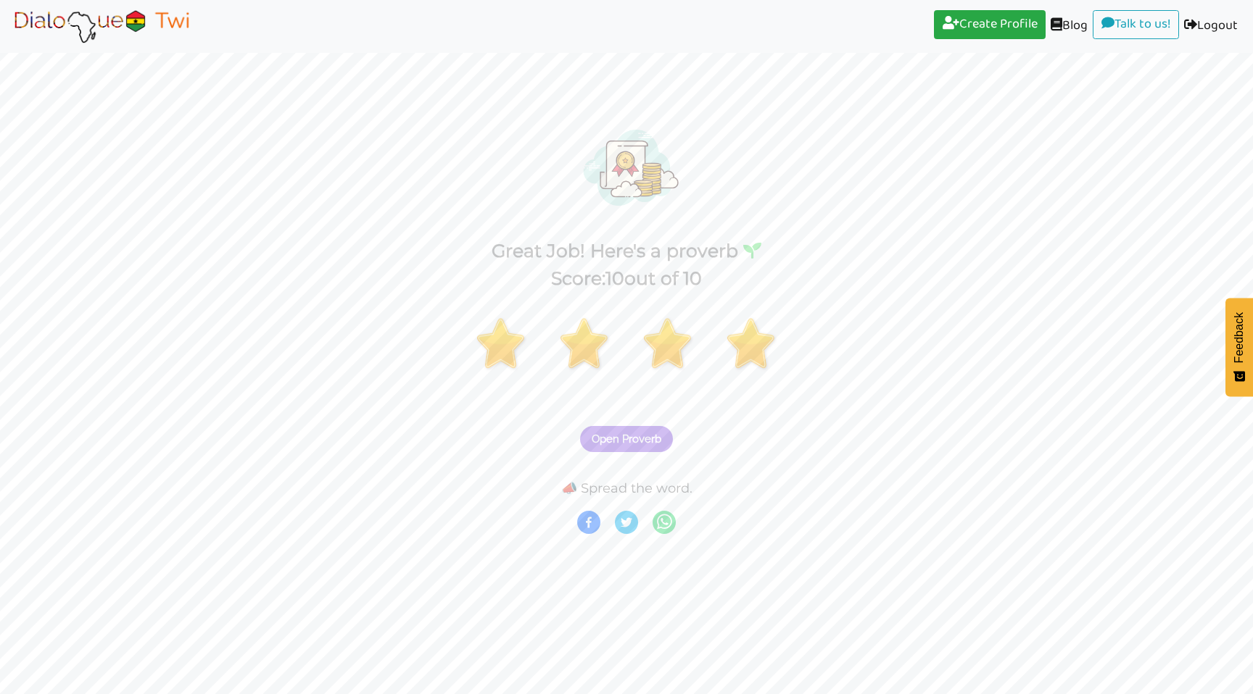
click at [648, 433] on span "Open Proverb" at bounding box center [627, 439] width 70 height 13
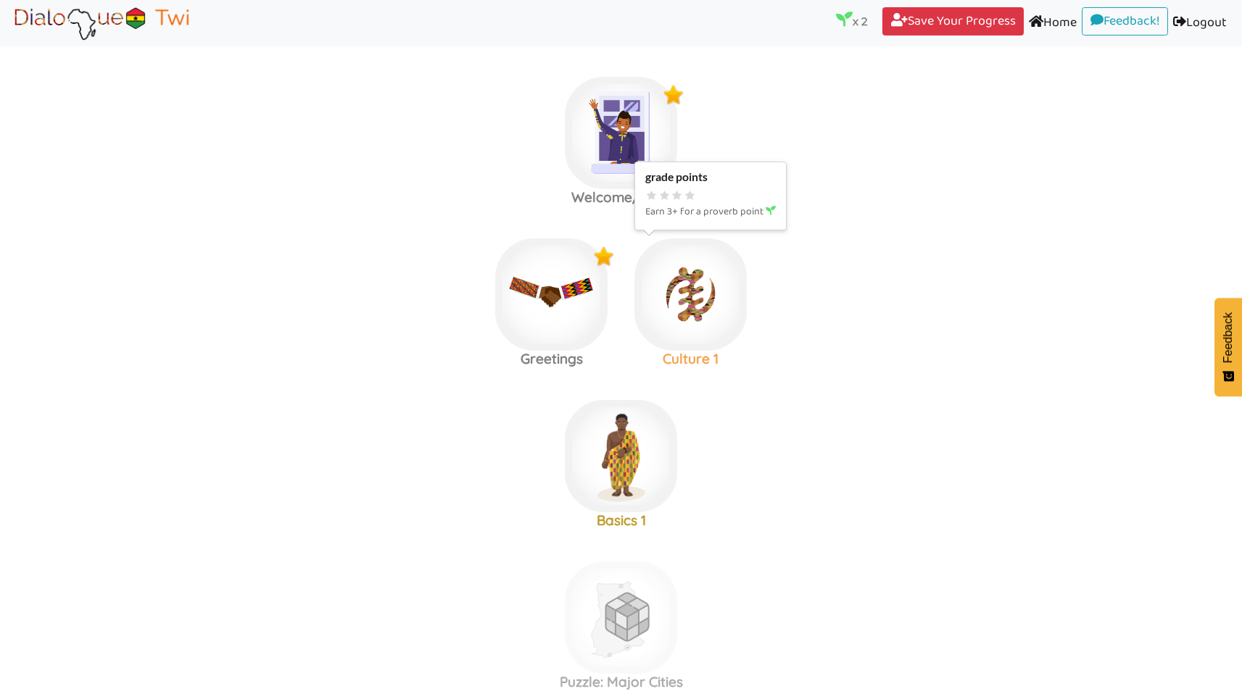
click at [694, 282] on img at bounding box center [690, 294] width 112 height 112
